Goal: Task Accomplishment & Management: Complete application form

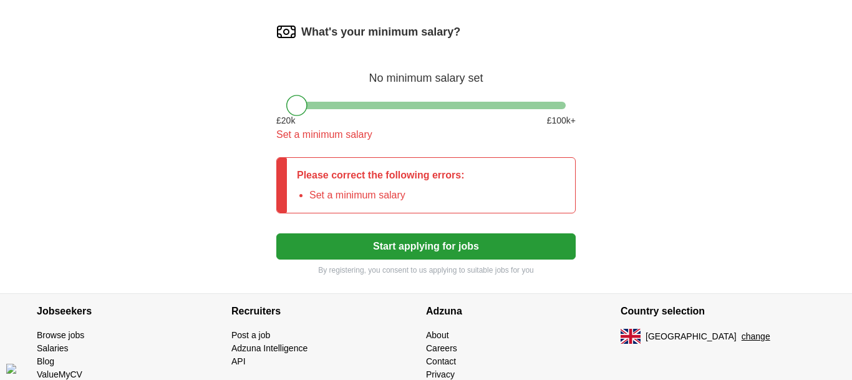
scroll to position [802, 0]
click at [299, 116] on div at bounding box center [296, 105] width 21 height 21
click at [324, 109] on div at bounding box center [425, 105] width 279 height 7
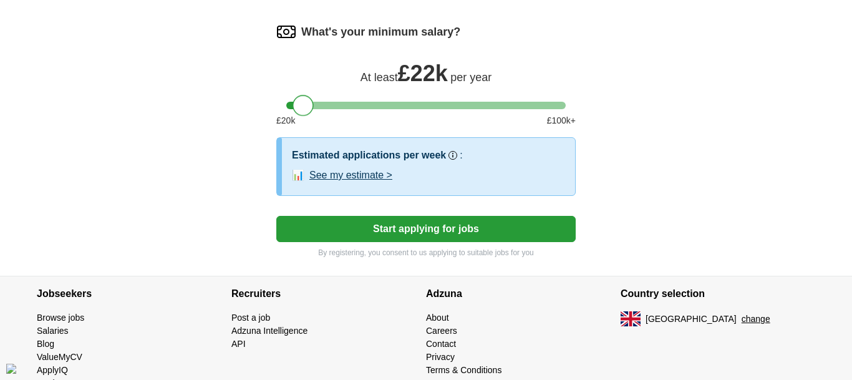
click at [304, 109] on div at bounding box center [425, 105] width 279 height 7
click at [368, 242] on button "Start applying for jobs" at bounding box center [425, 229] width 299 height 26
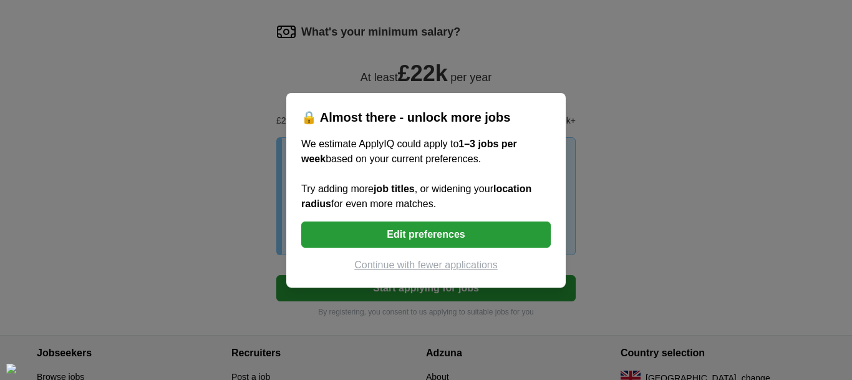
click at [461, 234] on button "Edit preferences" at bounding box center [425, 234] width 249 height 26
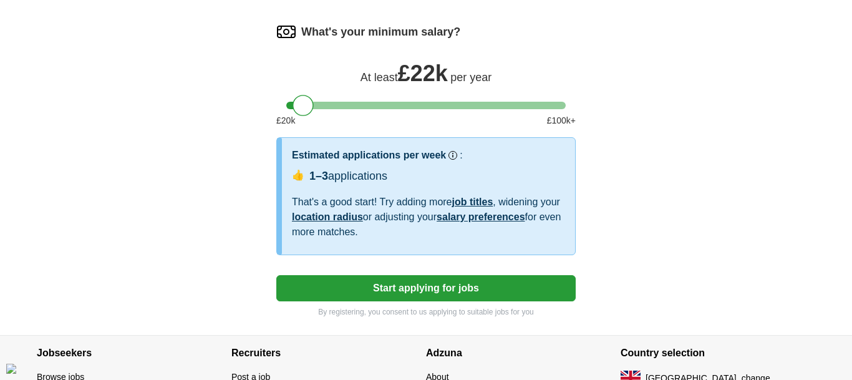
click at [416, 301] on button "Start applying for jobs" at bounding box center [425, 288] width 299 height 26
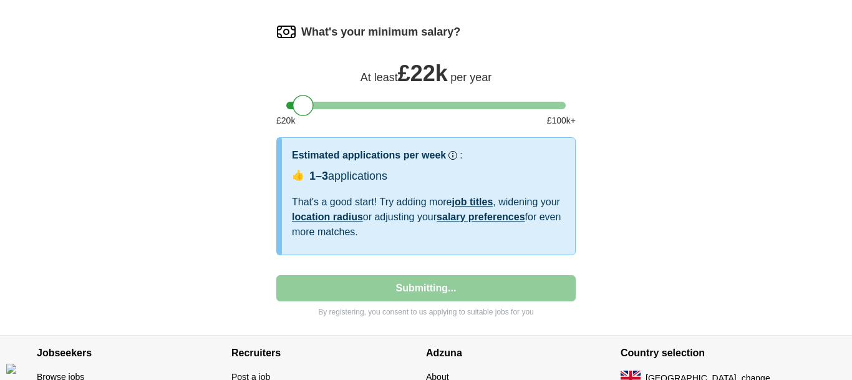
select select "**"
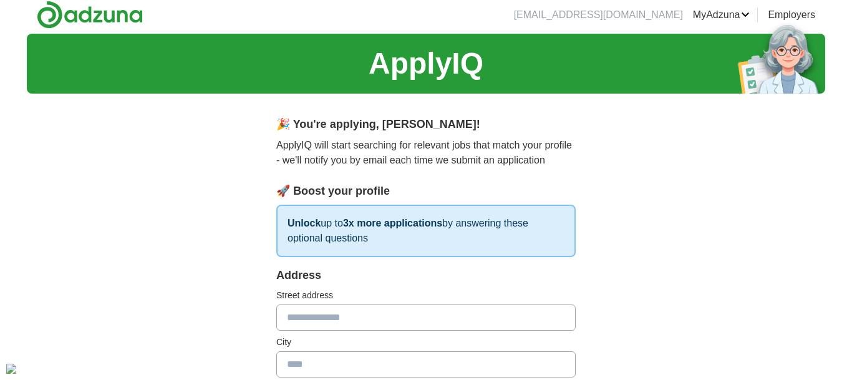
scroll to position [0, 0]
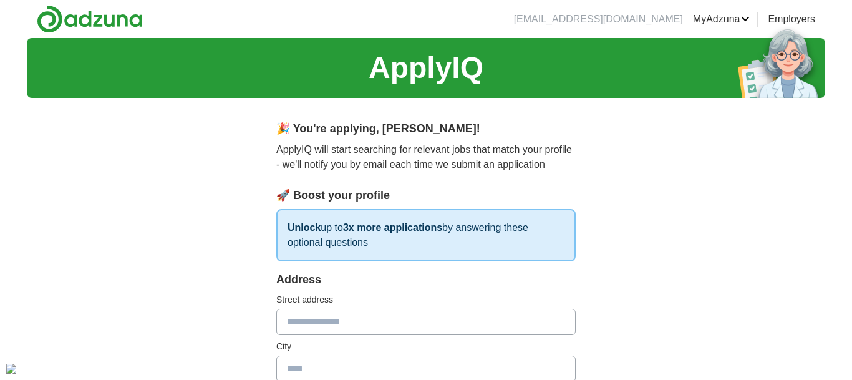
click at [291, 317] on input "text" at bounding box center [425, 322] width 299 height 26
type input "**********"
type input "******"
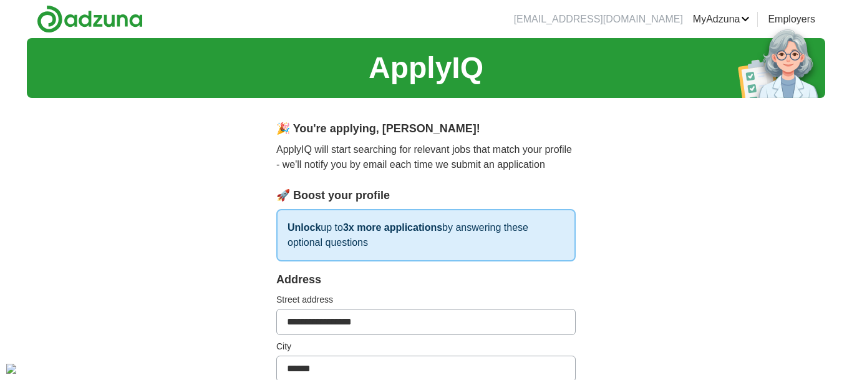
type input "**********"
select select "**"
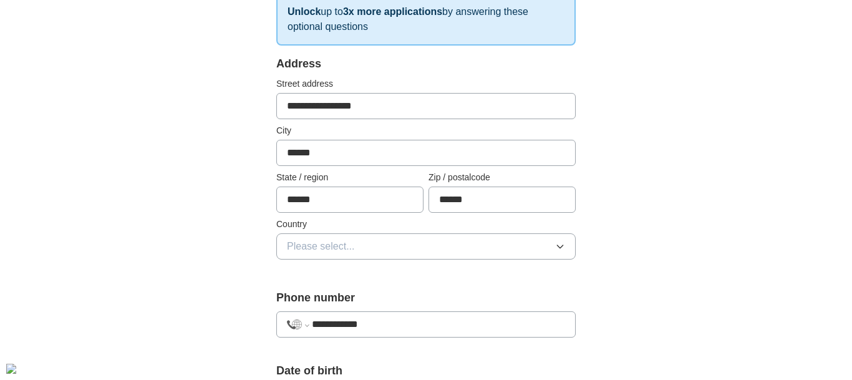
scroll to position [226, 0]
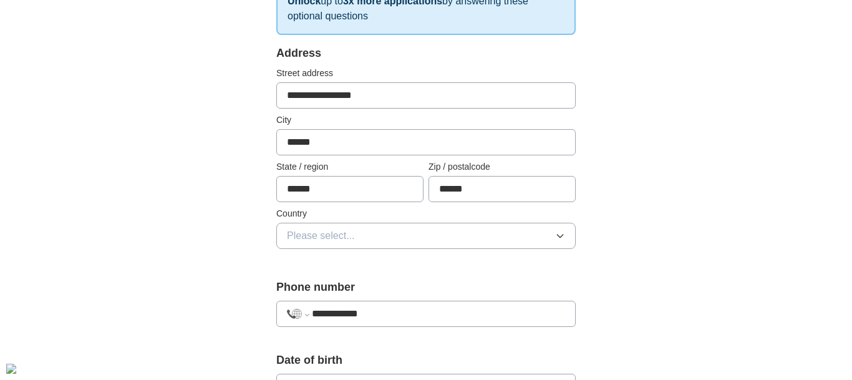
click at [560, 241] on button "Please select..." at bounding box center [425, 236] width 299 height 26
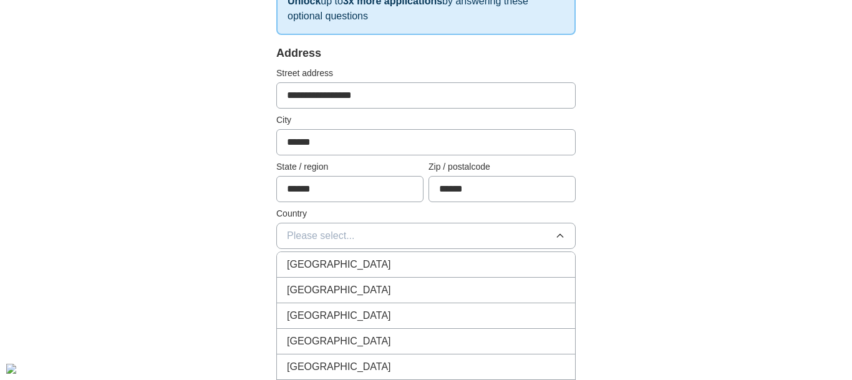
click at [515, 259] on div "[GEOGRAPHIC_DATA]" at bounding box center [426, 264] width 278 height 15
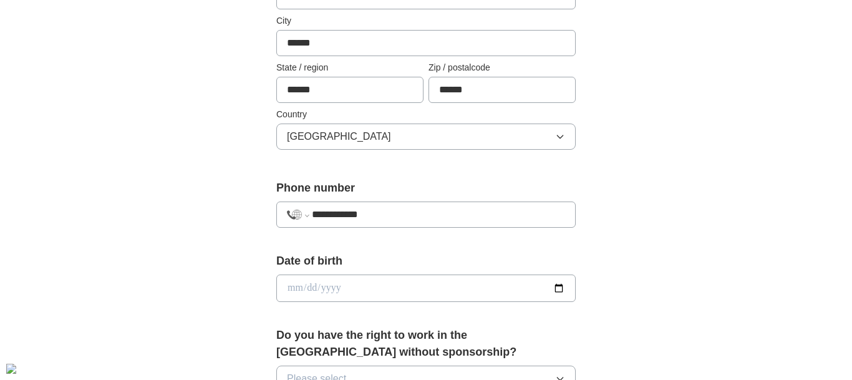
scroll to position [332, 0]
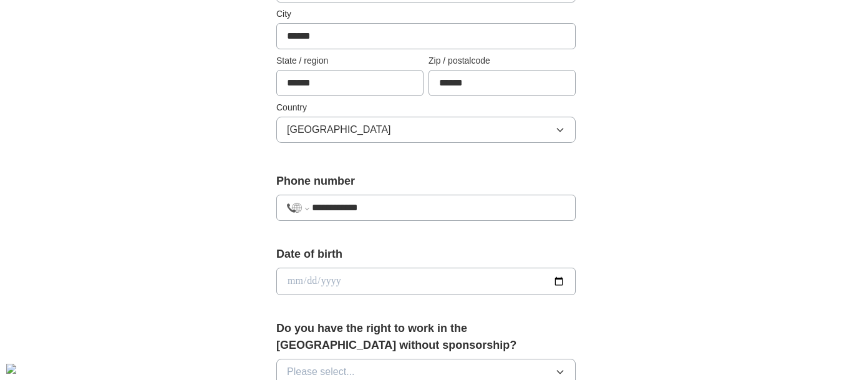
click at [486, 278] on input "date" at bounding box center [425, 281] width 299 height 27
type input "**********"
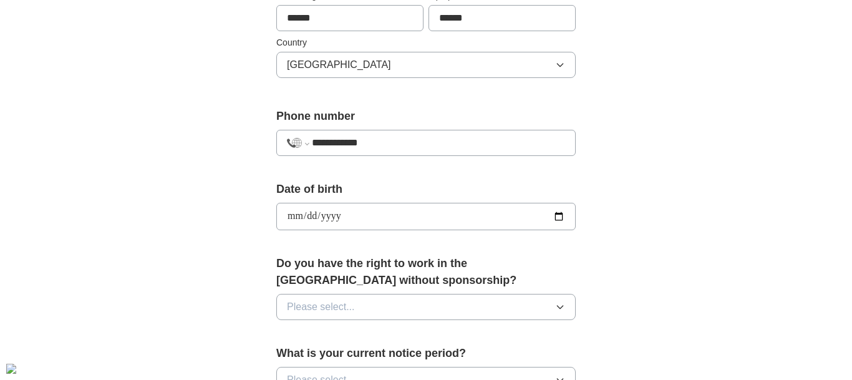
scroll to position [413, 0]
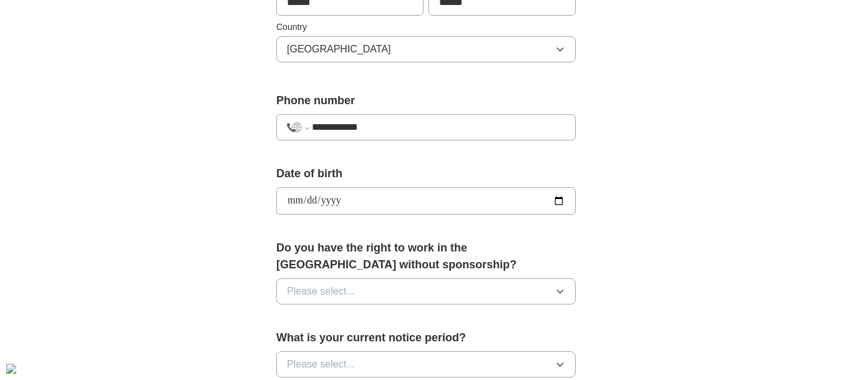
click at [557, 292] on icon "button" at bounding box center [560, 291] width 10 height 10
click at [511, 326] on div "Yes" at bounding box center [426, 319] width 278 height 15
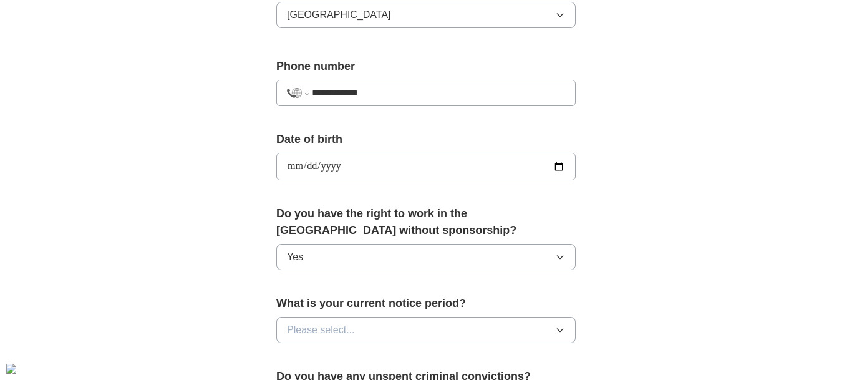
scroll to position [464, 0]
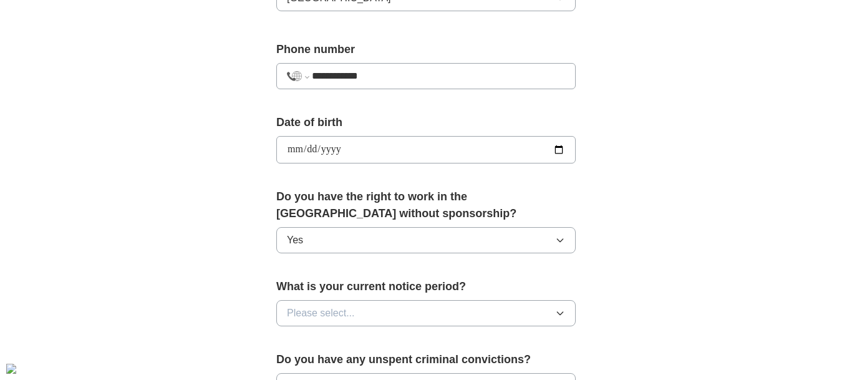
click at [560, 318] on icon "button" at bounding box center [560, 313] width 10 height 10
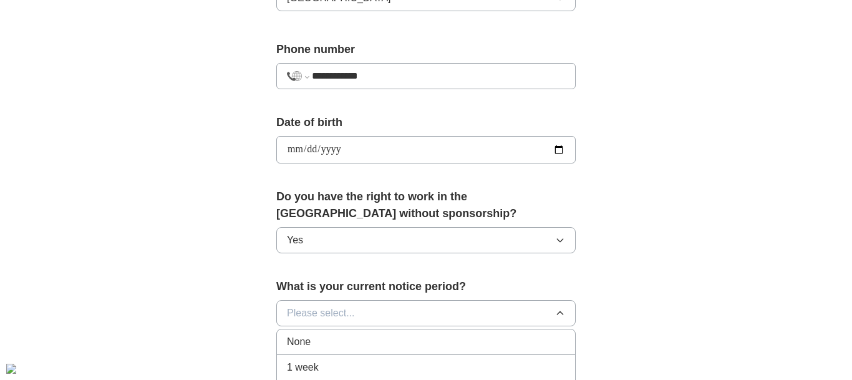
click at [558, 337] on div "None" at bounding box center [426, 341] width 278 height 15
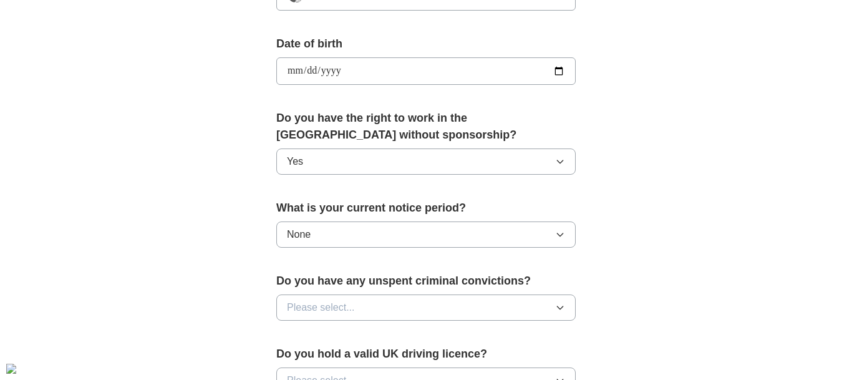
scroll to position [544, 0]
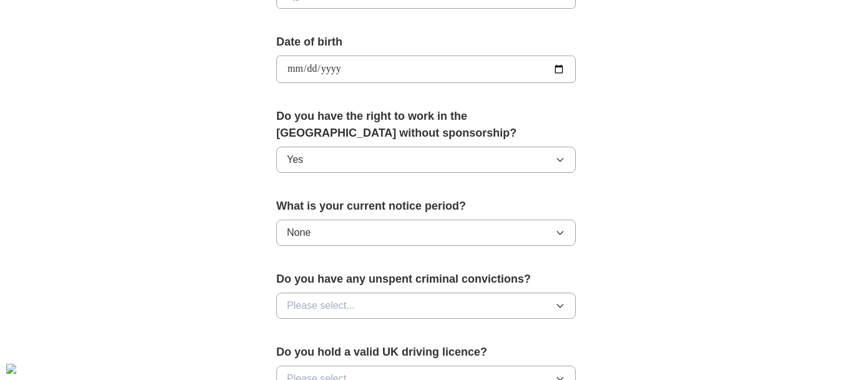
click at [558, 310] on icon "button" at bounding box center [560, 306] width 10 height 10
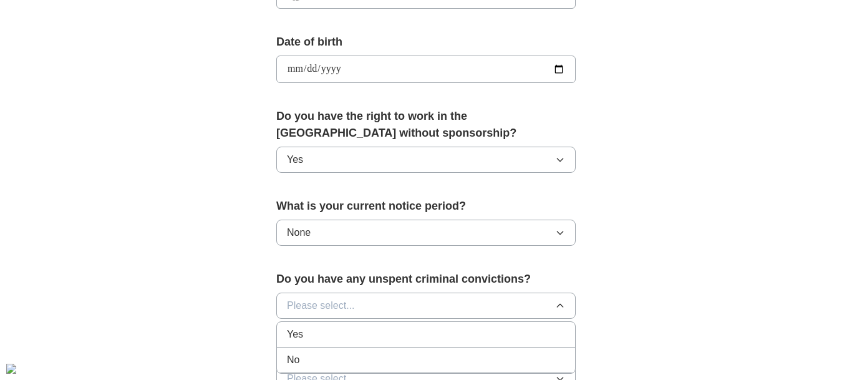
click at [514, 360] on div "No" at bounding box center [426, 359] width 278 height 15
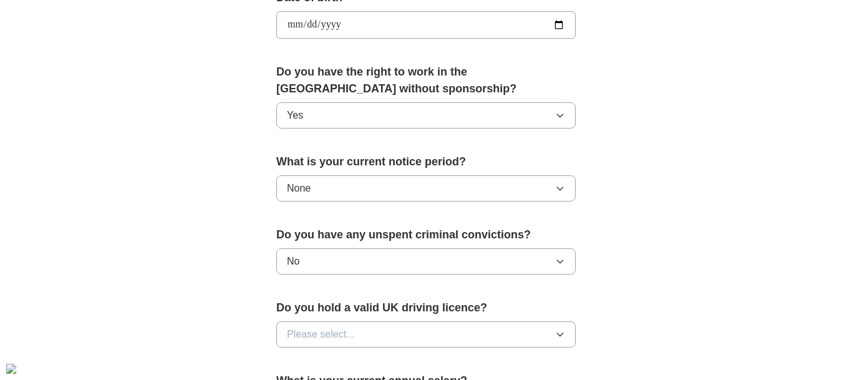
scroll to position [619, 0]
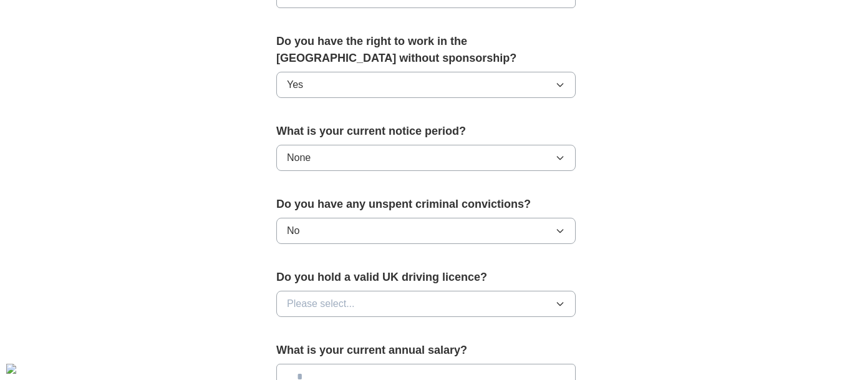
click at [559, 306] on icon "button" at bounding box center [560, 303] width 6 height 3
click at [525, 360] on div "No" at bounding box center [426, 357] width 278 height 15
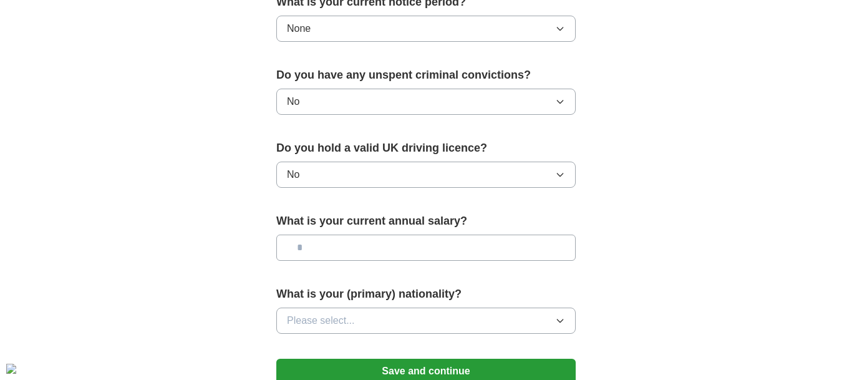
scroll to position [756, 0]
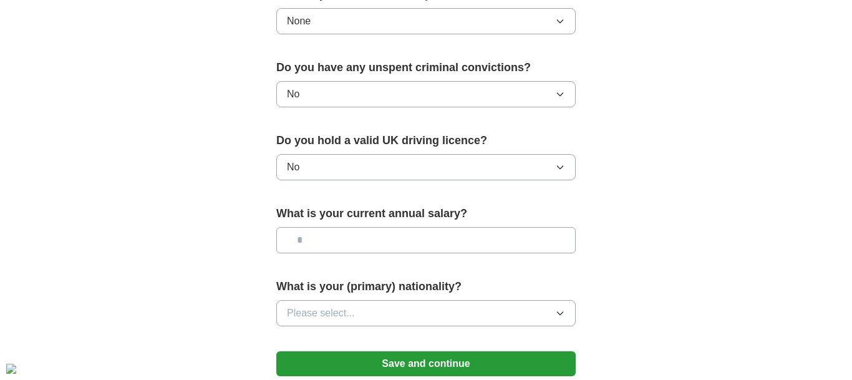
click at [534, 243] on input "text" at bounding box center [425, 240] width 299 height 26
type input "**"
click at [560, 315] on icon "button" at bounding box center [560, 313] width 6 height 3
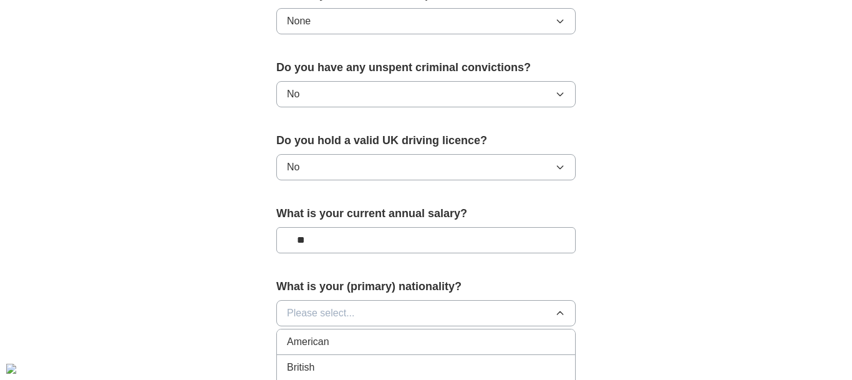
click at [521, 365] on div "British" at bounding box center [426, 367] width 278 height 15
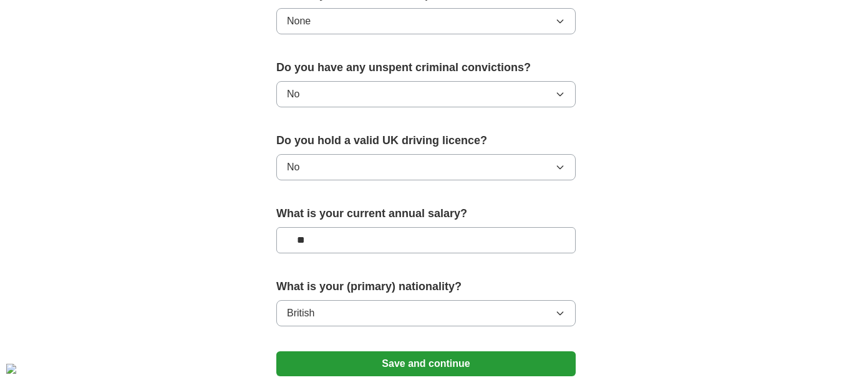
click at [509, 367] on button "Save and continue" at bounding box center [425, 363] width 299 height 25
